Goal: Task Accomplishment & Management: Use online tool/utility

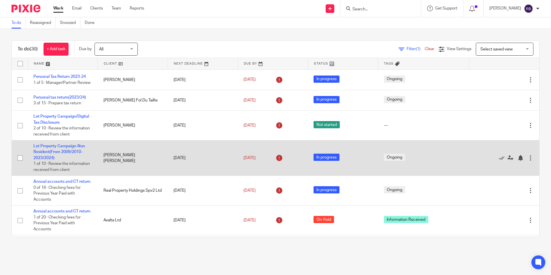
scroll to position [28, 0]
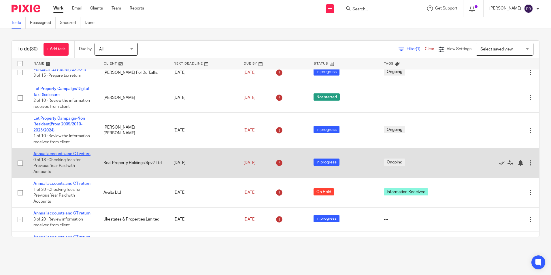
click at [64, 156] on link "Annual accounts and CT return" at bounding box center [61, 154] width 57 height 4
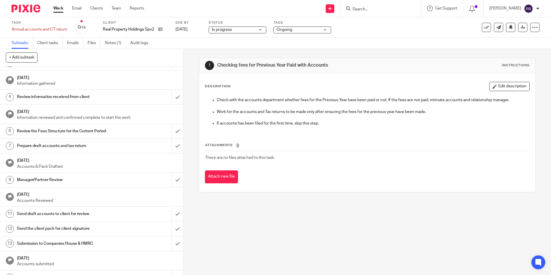
scroll to position [58, 0]
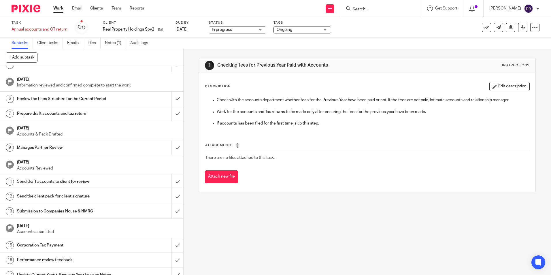
click at [66, 194] on h1 "Send the client pack for client signature" at bounding box center [66, 196] width 99 height 9
